Goal: Information Seeking & Learning: Learn about a topic

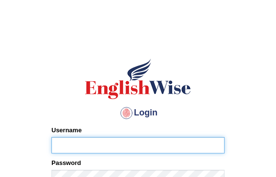
type input "diksha_pte"
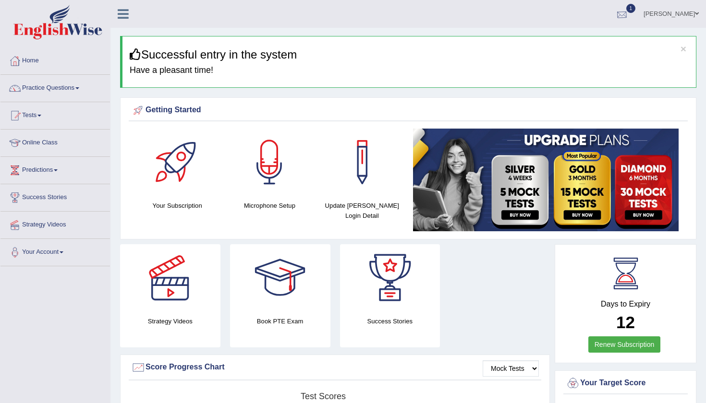
click at [275, 16] on div at bounding box center [622, 14] width 14 height 14
click at [275, 47] on span "Exam evaluated" at bounding box center [564, 48] width 128 height 8
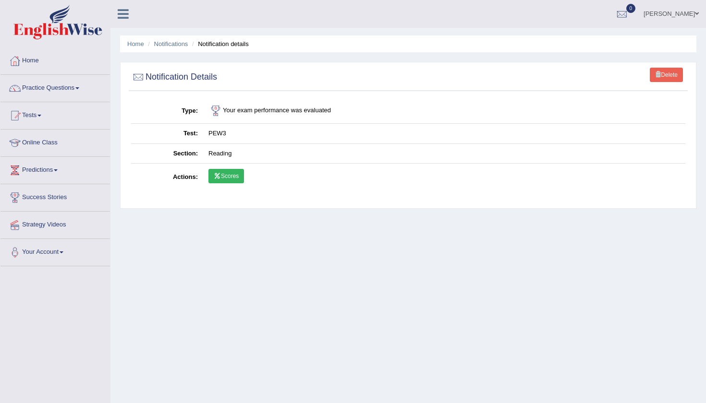
click at [225, 172] on link "Scores" at bounding box center [226, 176] width 36 height 14
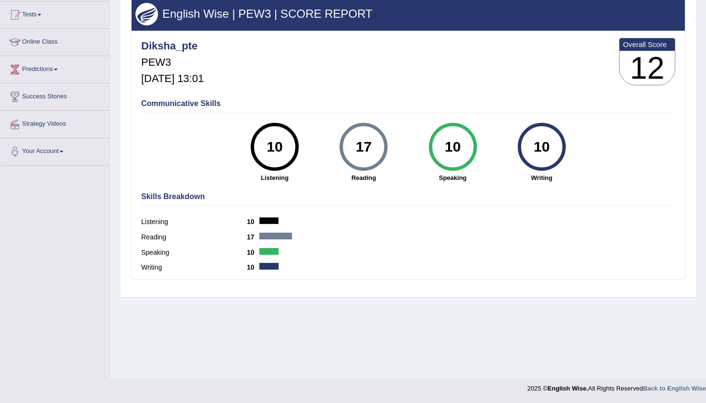
scroll to position [101, 0]
click at [47, 72] on link "Predictions" at bounding box center [54, 68] width 109 height 24
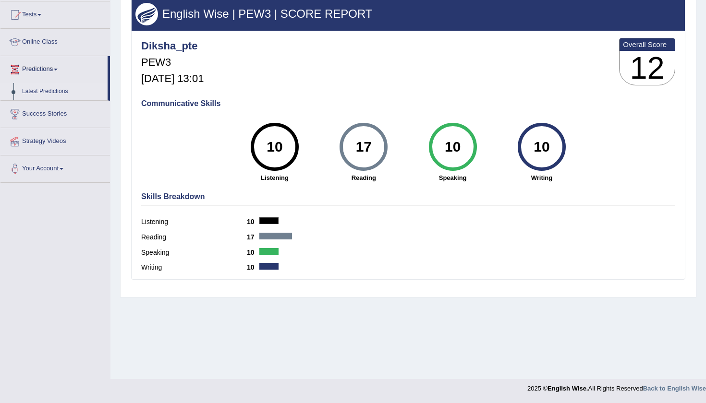
click at [44, 93] on link "Latest Predictions" at bounding box center [63, 91] width 90 height 17
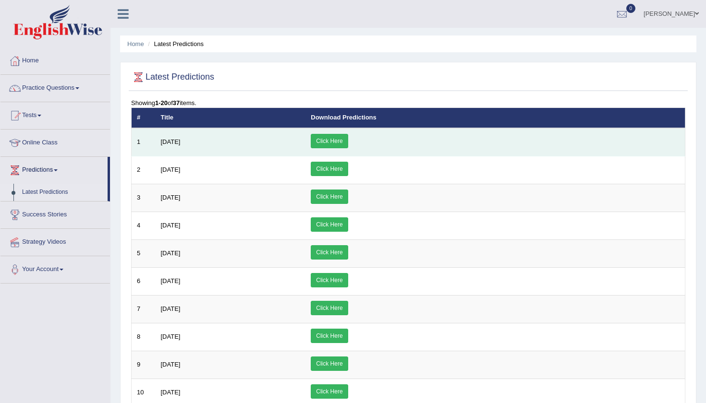
click at [348, 138] on link "Click Here" at bounding box center [329, 141] width 37 height 14
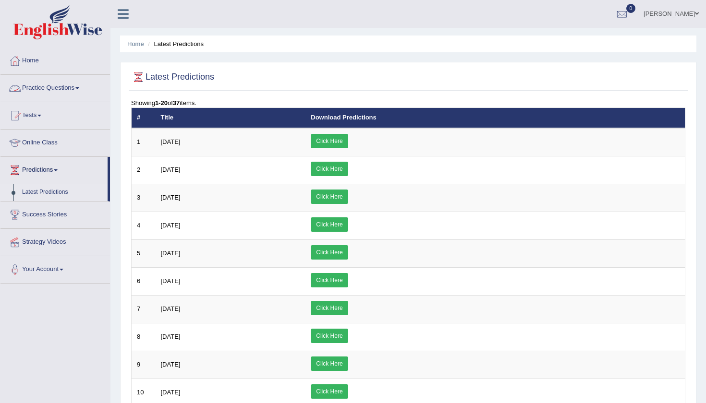
click at [65, 90] on link "Practice Questions" at bounding box center [54, 87] width 109 height 24
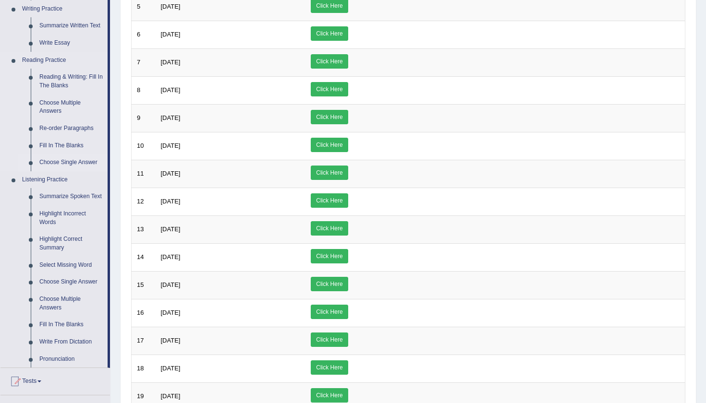
scroll to position [246, 0]
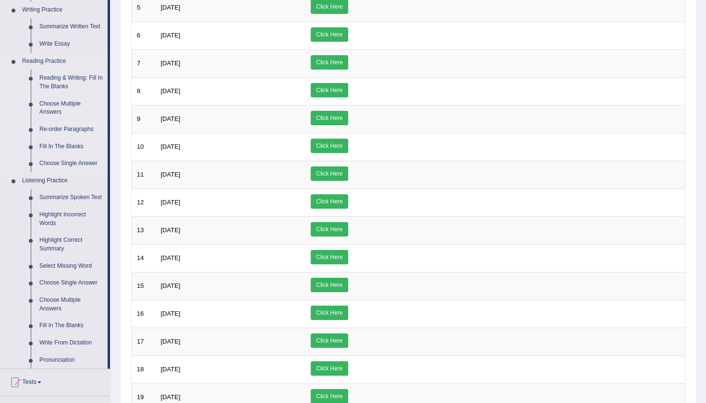
click at [58, 124] on link "Re-order Paragraphs" at bounding box center [71, 129] width 72 height 17
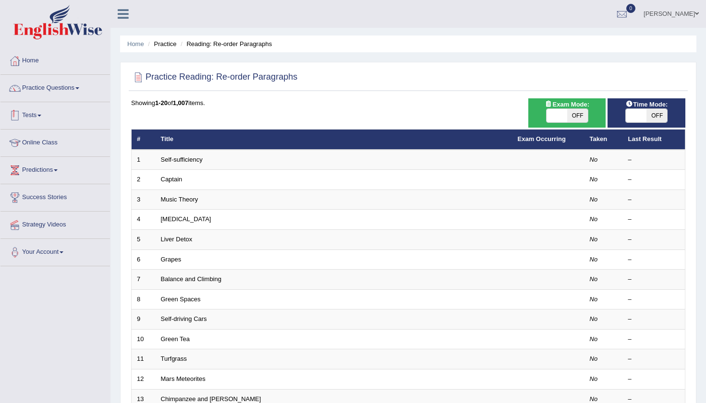
click at [37, 118] on link "Tests" at bounding box center [54, 114] width 109 height 24
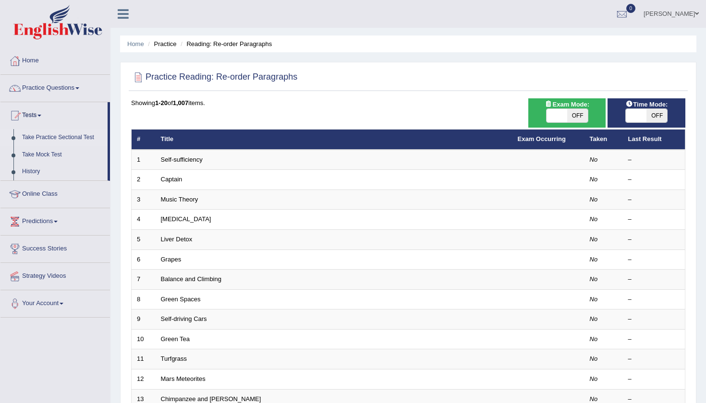
click at [44, 137] on link "Take Practice Sectional Test" at bounding box center [63, 137] width 90 height 17
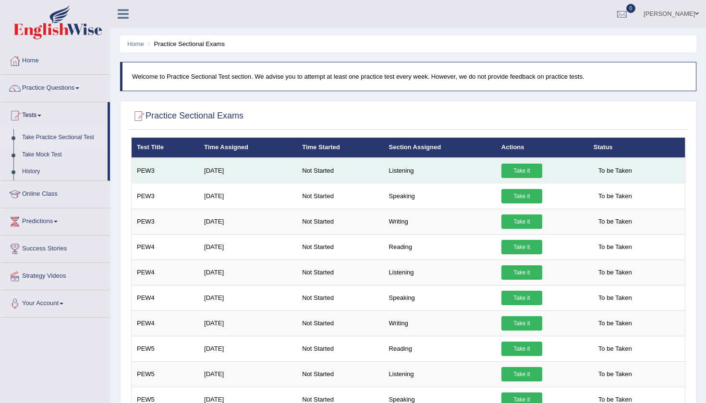
click at [517, 165] on link "Take it" at bounding box center [521, 171] width 41 height 14
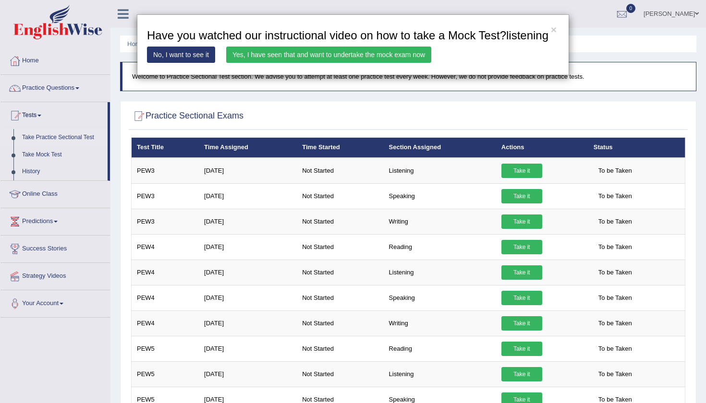
click at [392, 63] on link "Yes, I have seen that and want to undertake the mock exam now" at bounding box center [328, 55] width 205 height 16
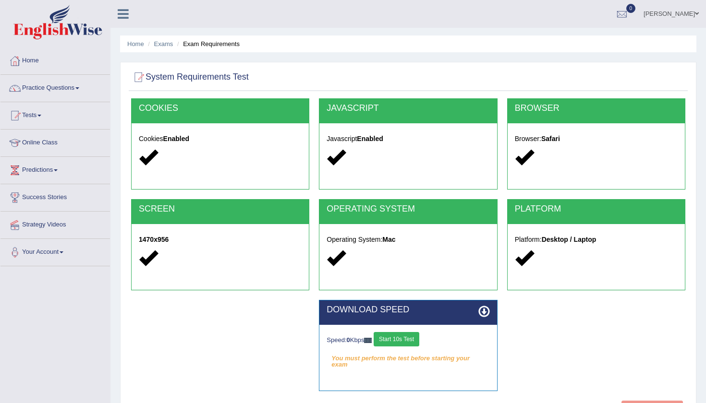
click at [406, 342] on button "Start 10s Test" at bounding box center [397, 339] width 46 height 14
click at [406, 342] on button "Start 10s Test" at bounding box center [407, 339] width 46 height 14
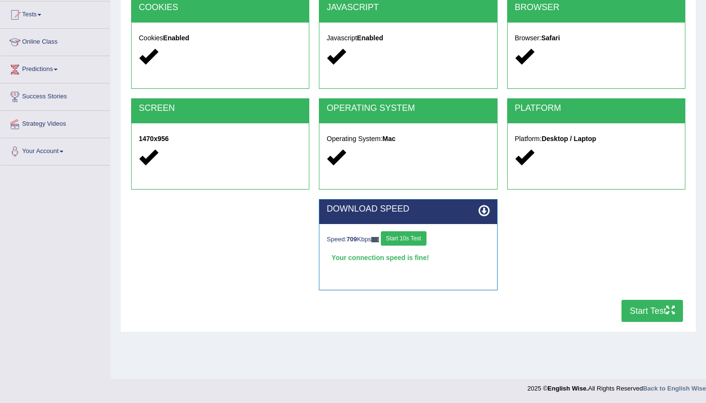
scroll to position [101, 0]
click at [648, 309] on button "Start Test" at bounding box center [651, 311] width 61 height 22
